Goal: Find specific page/section: Find specific page/section

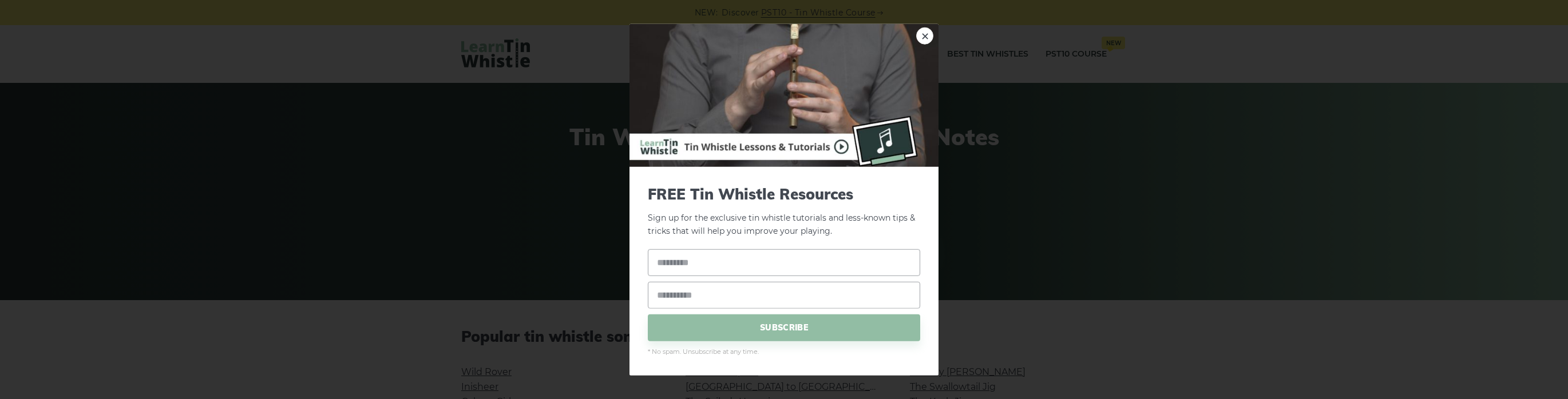
click at [951, 65] on div "× FREE Tin Whistle Resources Sign up for the exclusive tin whistle tutorials an…" at bounding box center [784, 199] width 1568 height 399
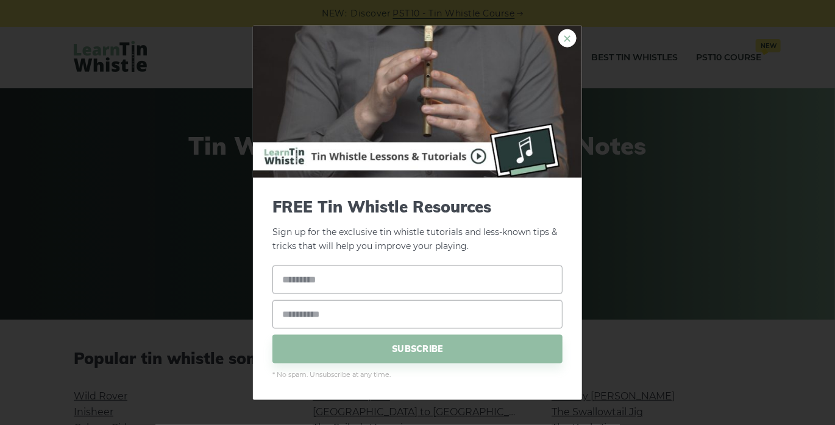
click at [566, 34] on link "×" at bounding box center [567, 38] width 18 height 18
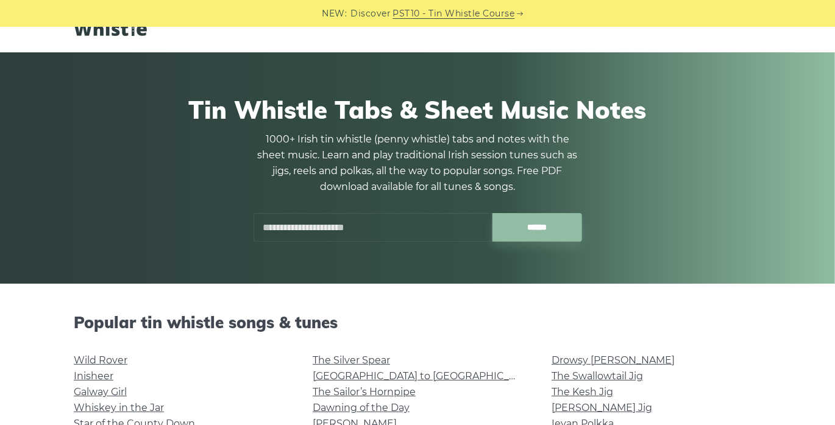
scroll to position [152, 0]
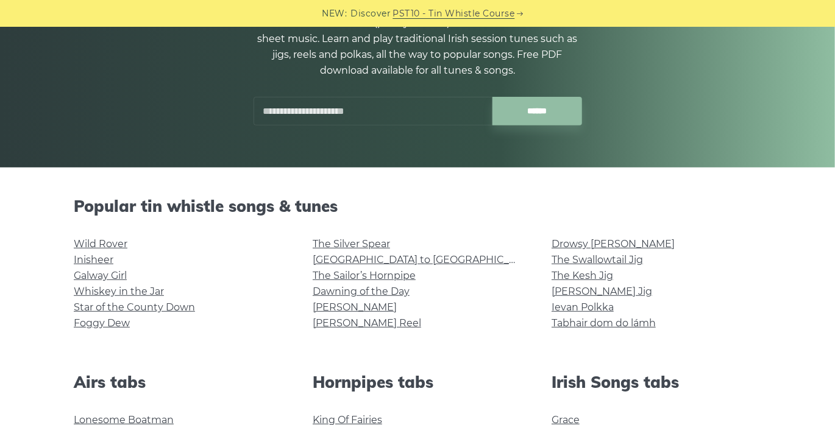
click at [344, 118] on input "text" at bounding box center [372, 111] width 239 height 29
click at [492, 97] on input "******" at bounding box center [537, 111] width 90 height 29
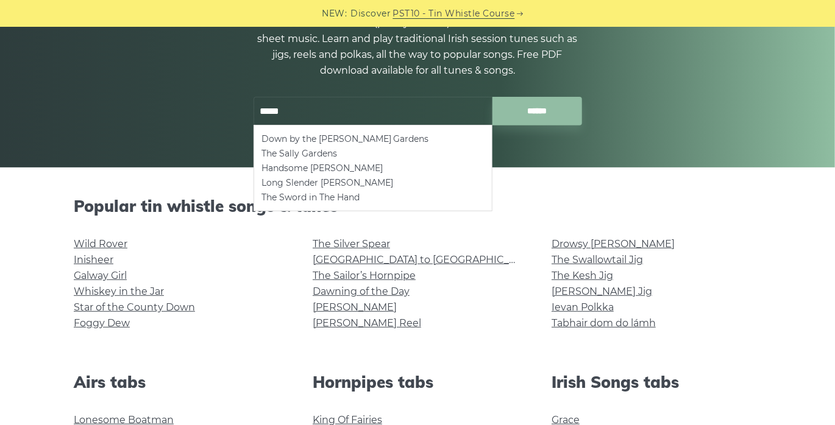
click at [344, 130] on ul "Down by the Sally Gardens The Sally Gardens Handsome Sally Long Slender Sally T…" at bounding box center [372, 168] width 239 height 87
click at [342, 135] on li "Down by the [PERSON_NAME] Gardens" at bounding box center [372, 139] width 223 height 15
type input "**********"
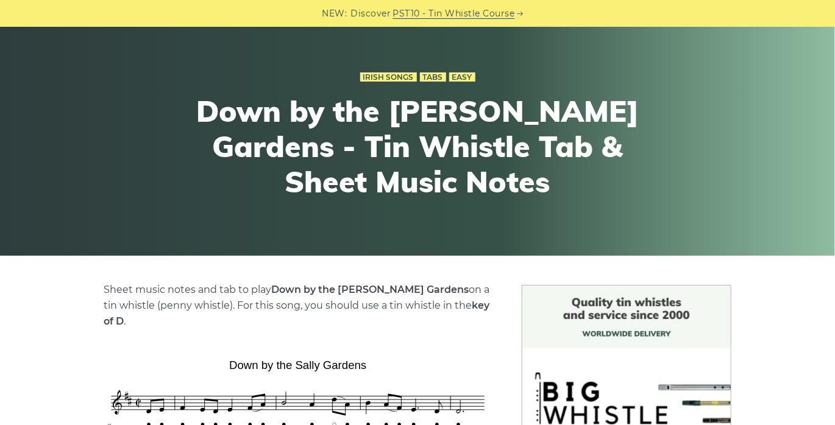
scroll to position [232, 0]
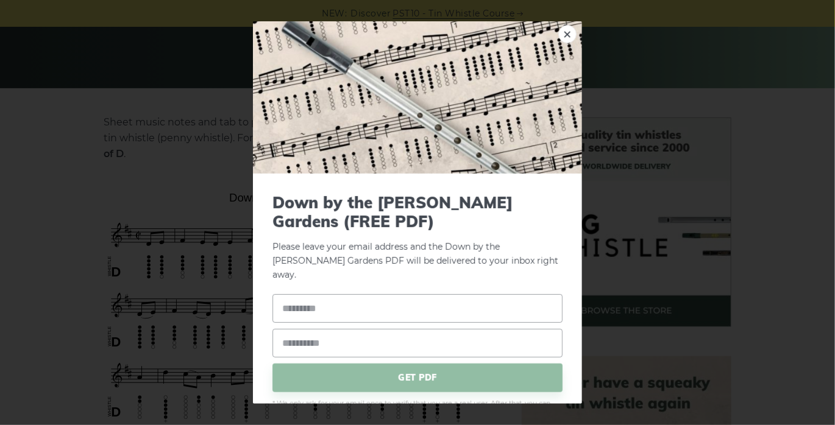
click at [652, 208] on div "× Down by the [PERSON_NAME] Gardens (FREE PDF) Please leave your email address …" at bounding box center [417, 212] width 835 height 425
click at [558, 30] on link "×" at bounding box center [567, 34] width 18 height 18
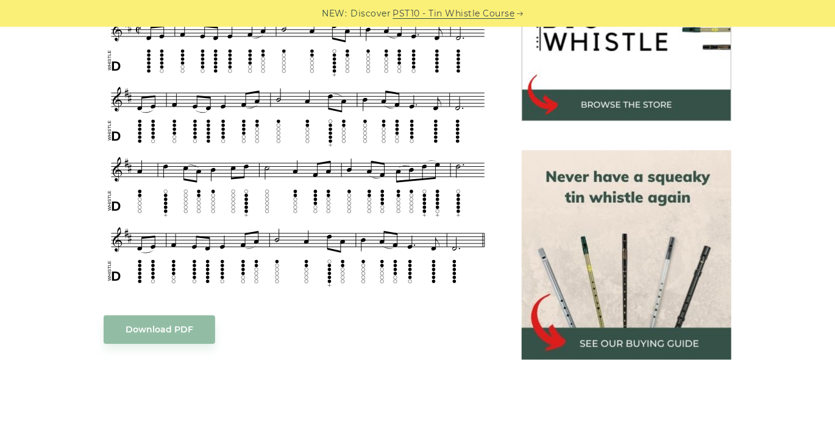
scroll to position [411, 0]
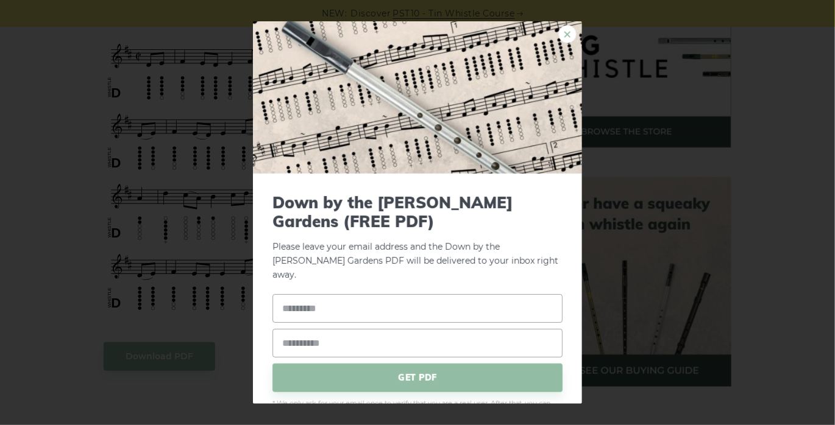
click at [560, 37] on link "×" at bounding box center [567, 34] width 18 height 18
